Goal: Information Seeking & Learning: Learn about a topic

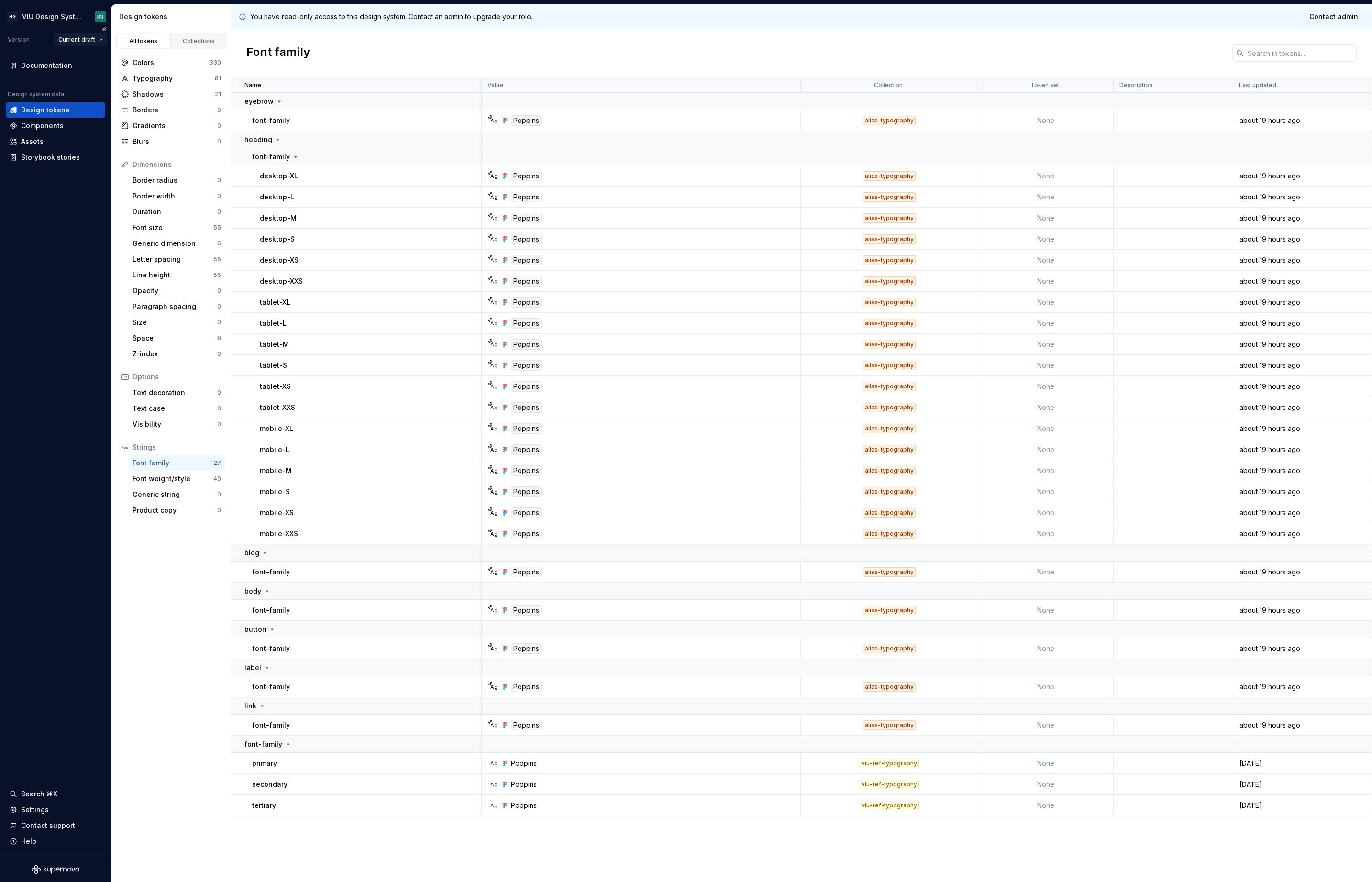
click at [91, 42] on html "HG VIU Design System KR Version Current draft Documentation Design system data …" at bounding box center [686, 441] width 1372 height 882
click at [90, 68] on div "v 1.4.0" at bounding box center [98, 74] width 81 height 15
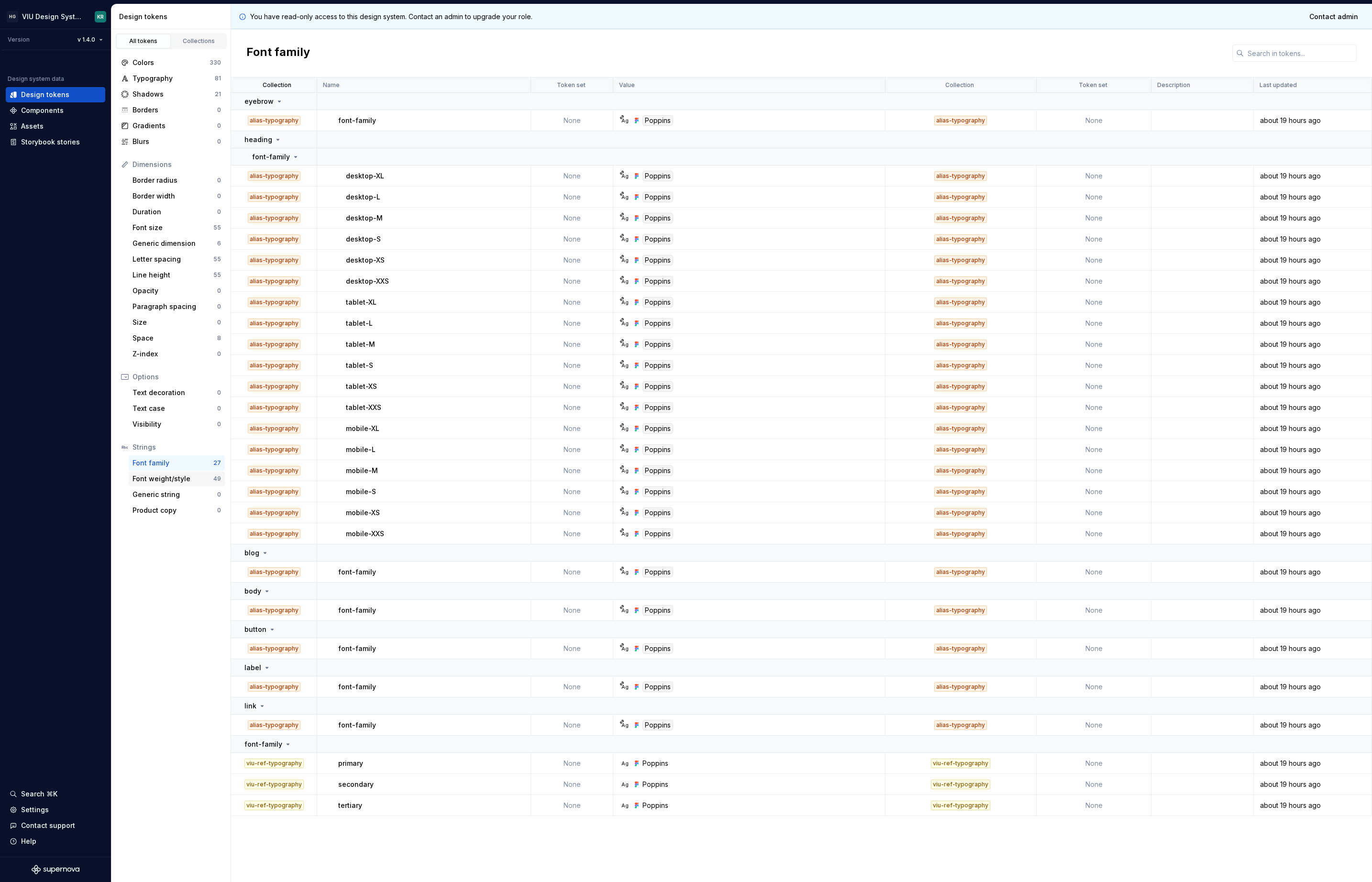
click at [139, 482] on div "Font weight/style" at bounding box center [173, 478] width 81 height 9
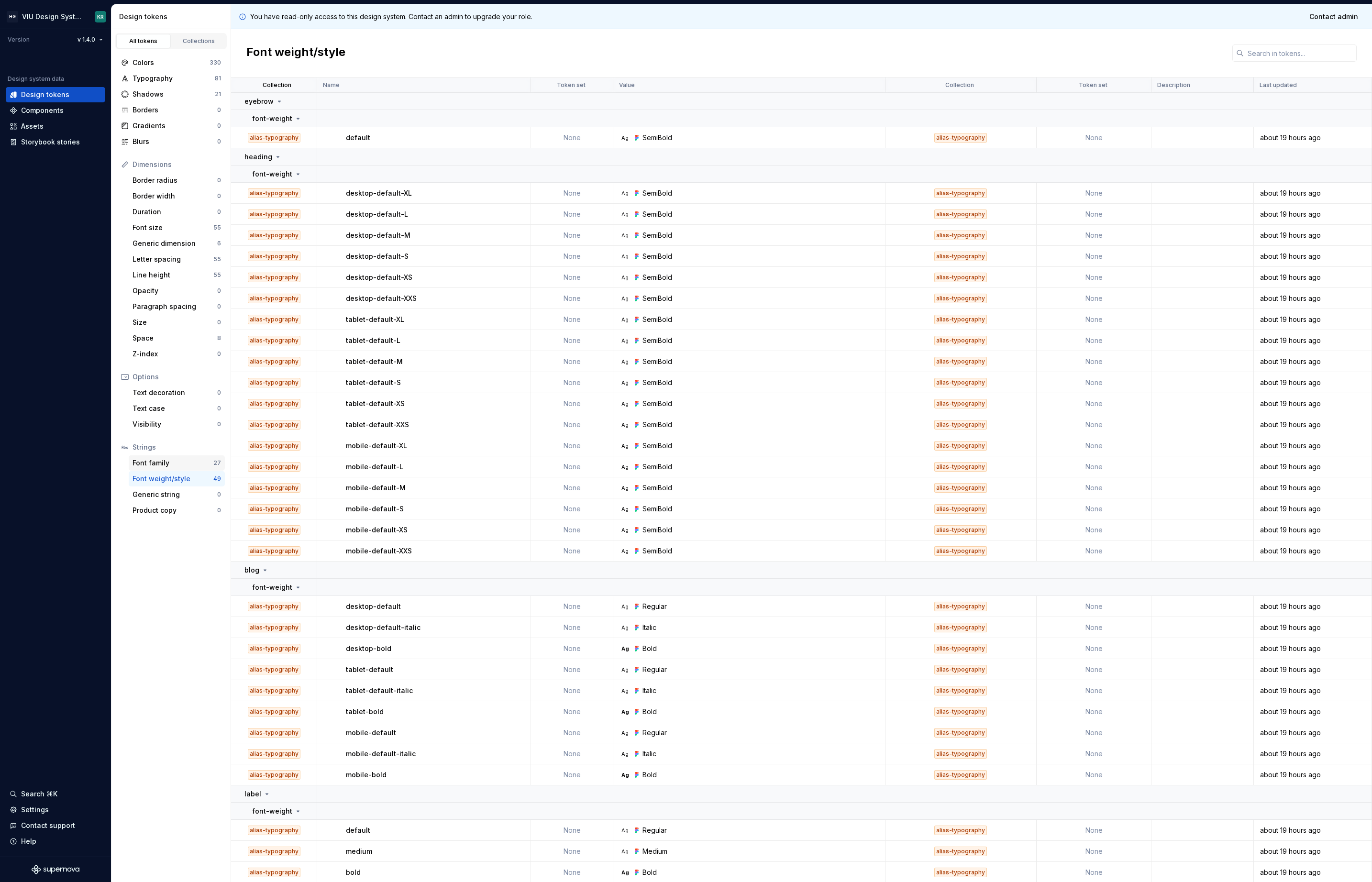
click at [171, 465] on div "Font family" at bounding box center [173, 462] width 81 height 9
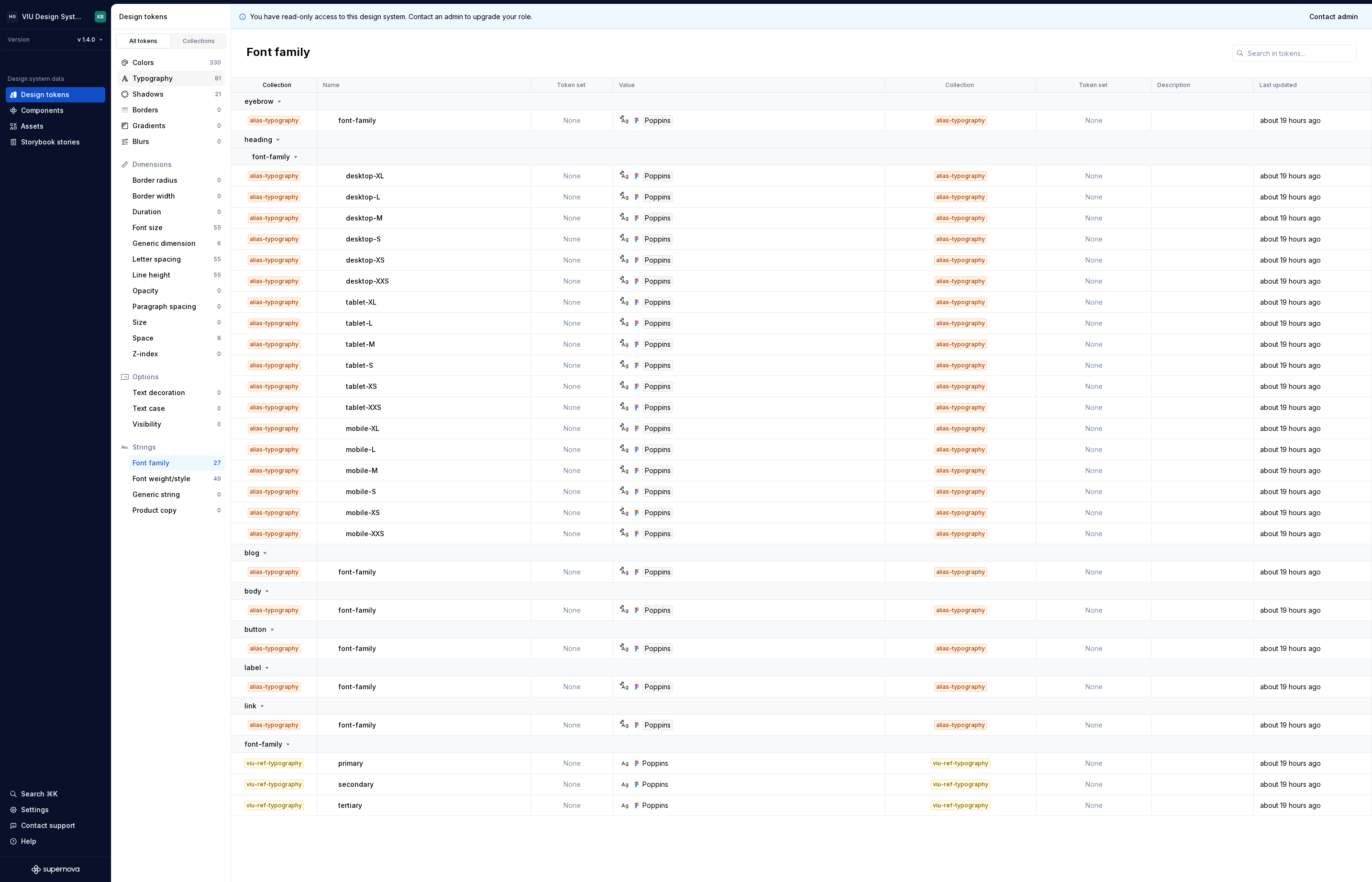
click at [157, 80] on div "Typography" at bounding box center [174, 78] width 82 height 9
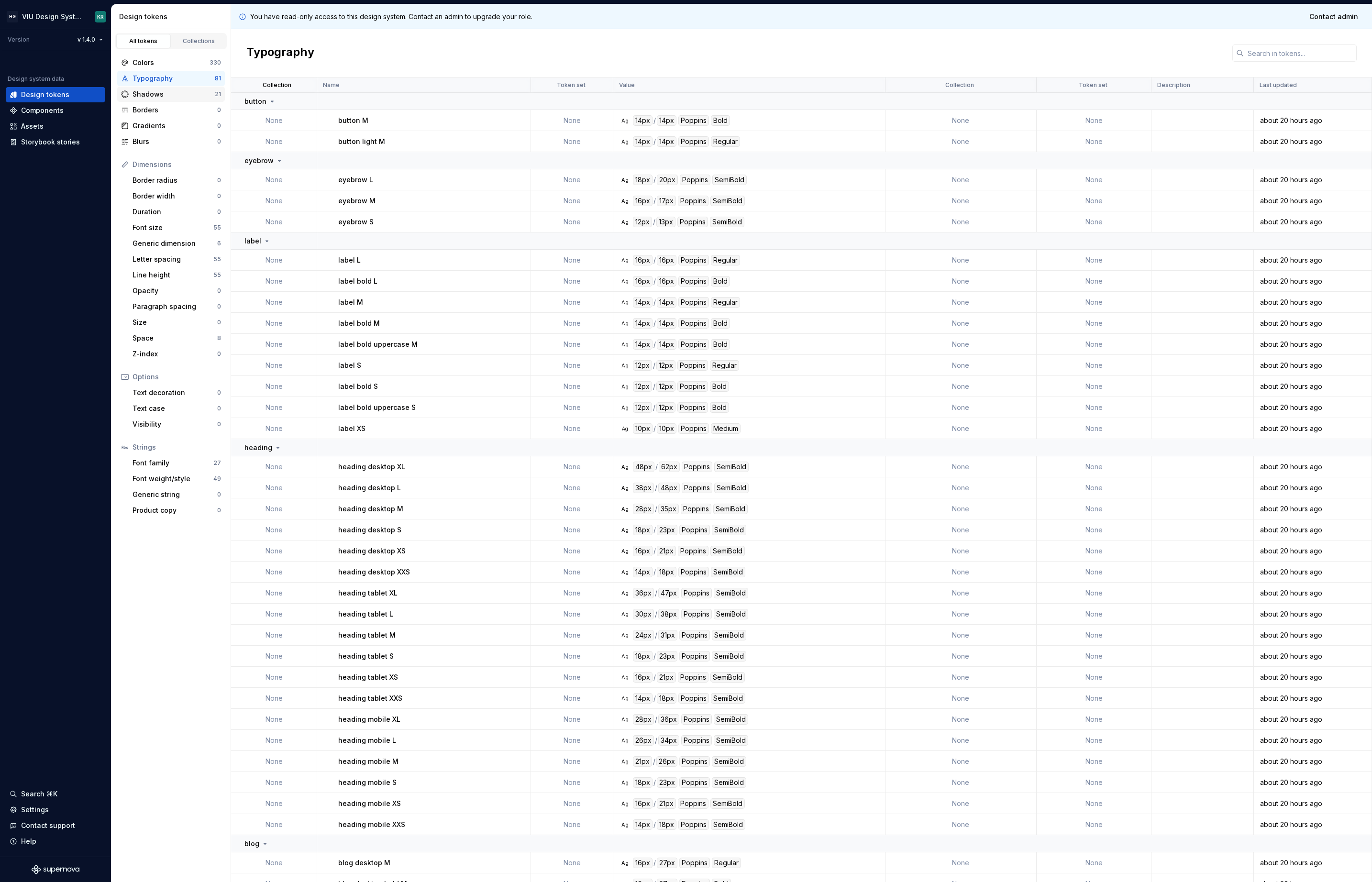
click at [176, 94] on div "Shadows" at bounding box center [174, 94] width 82 height 9
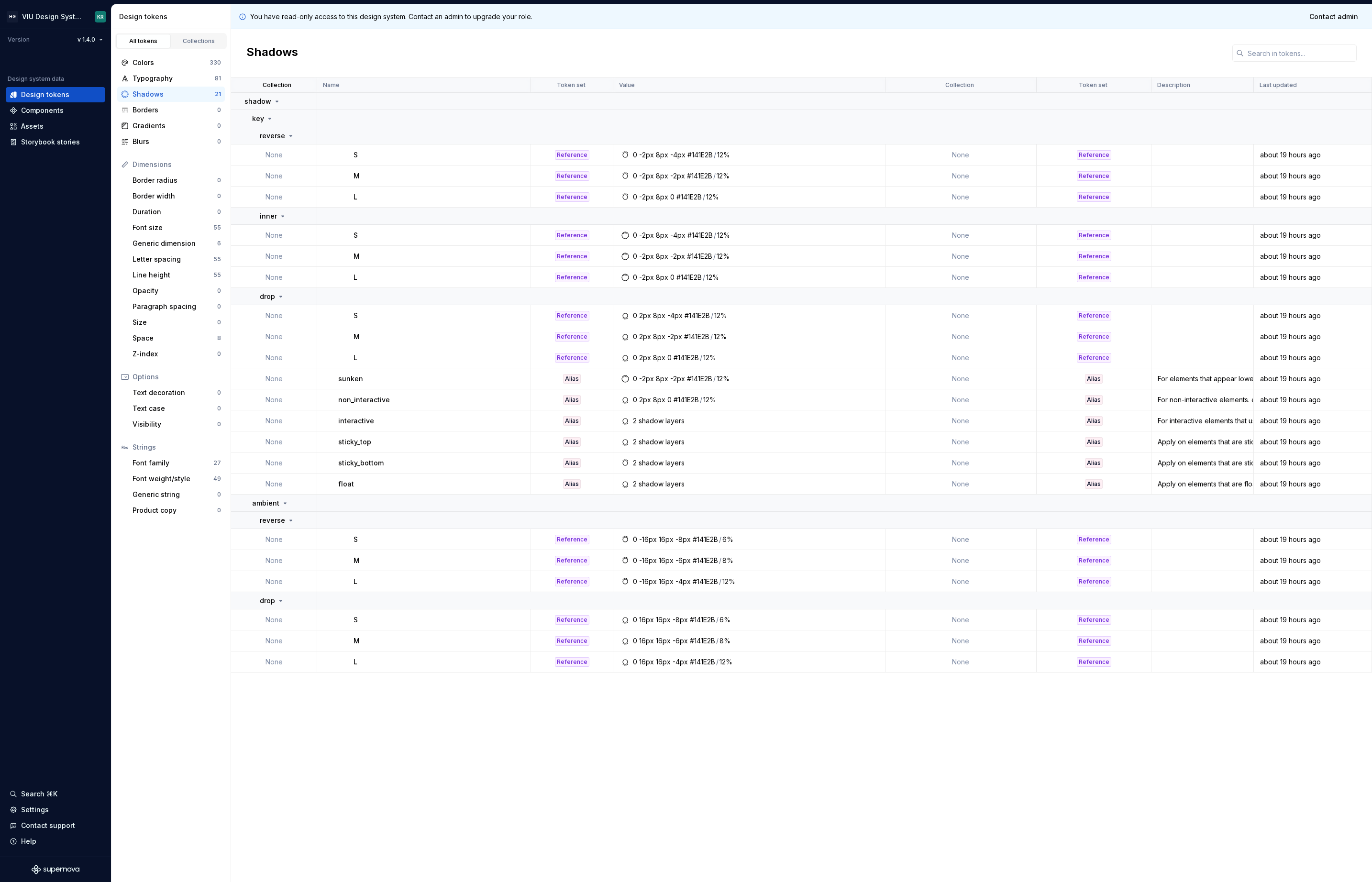
click at [176, 95] on div "Shadows" at bounding box center [174, 94] width 82 height 9
click at [152, 78] on div "Typography" at bounding box center [174, 78] width 82 height 9
